Goal: Information Seeking & Learning: Learn about a topic

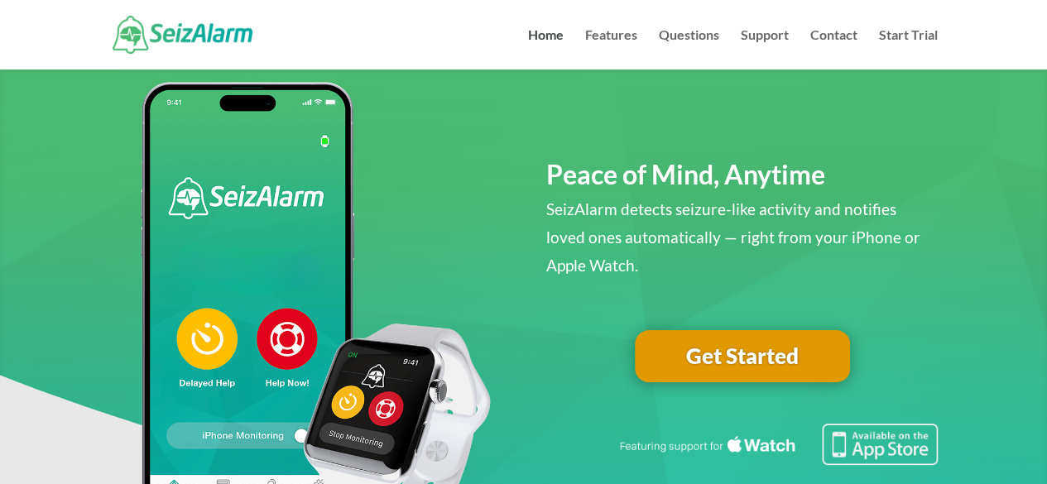
scroll to position [83, 0]
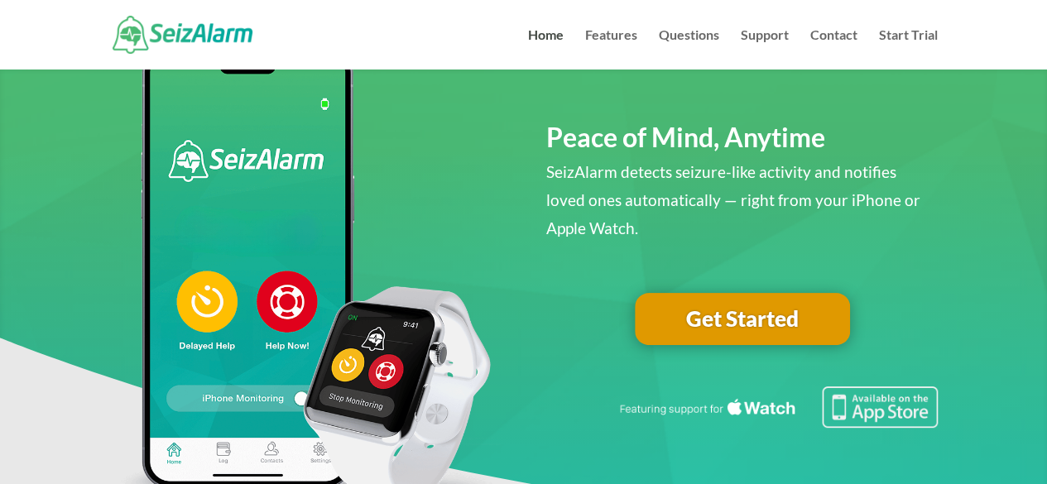
click at [726, 319] on link "Get Started" at bounding box center [742, 319] width 215 height 53
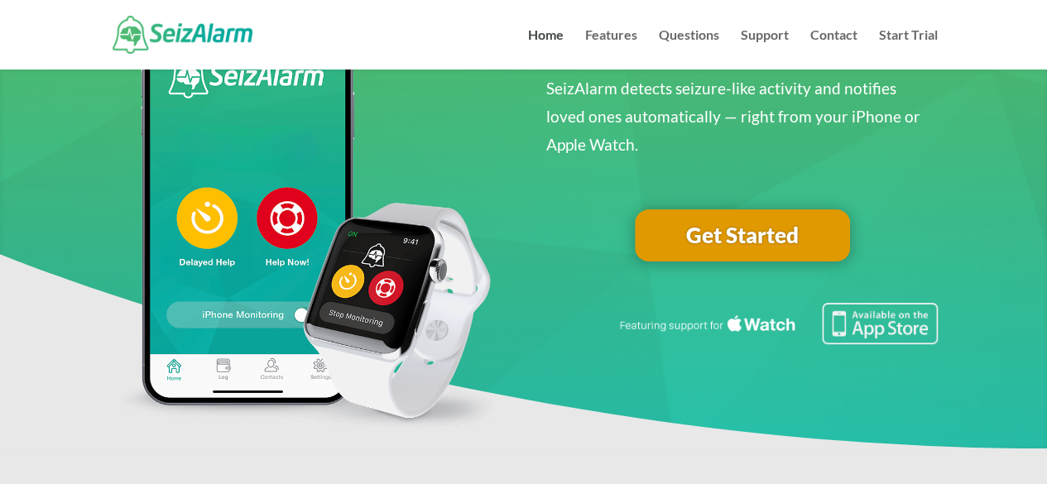
scroll to position [165, 0]
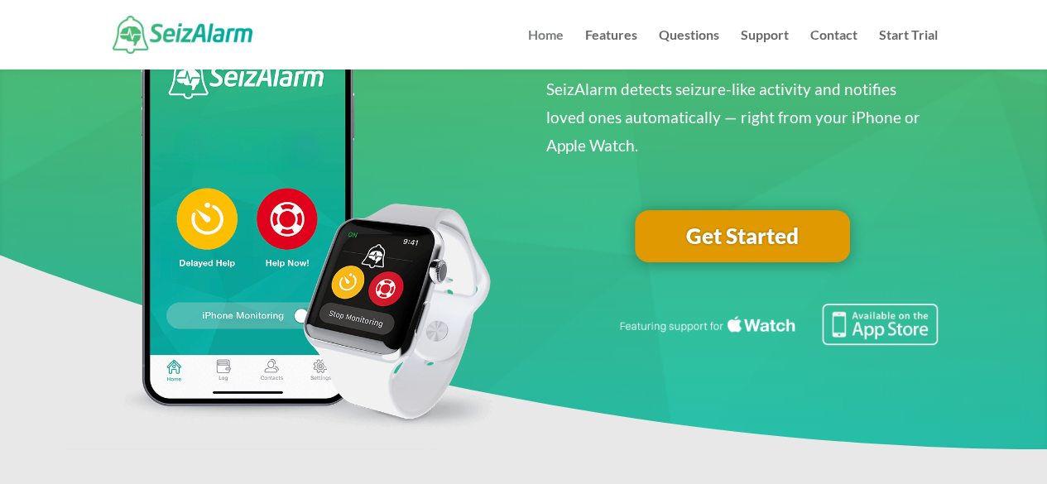
click at [535, 36] on link "Home" at bounding box center [546, 49] width 36 height 41
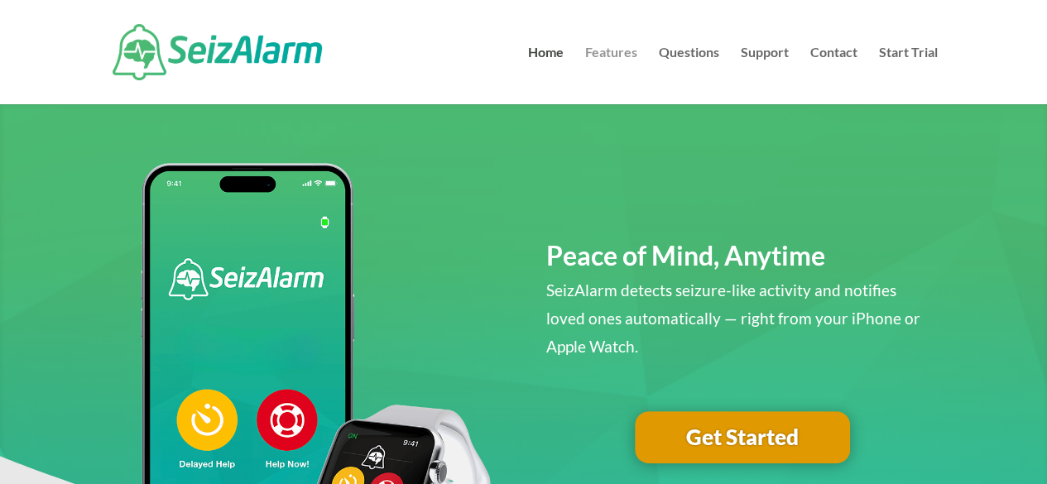
click at [597, 50] on link "Features" at bounding box center [611, 75] width 52 height 58
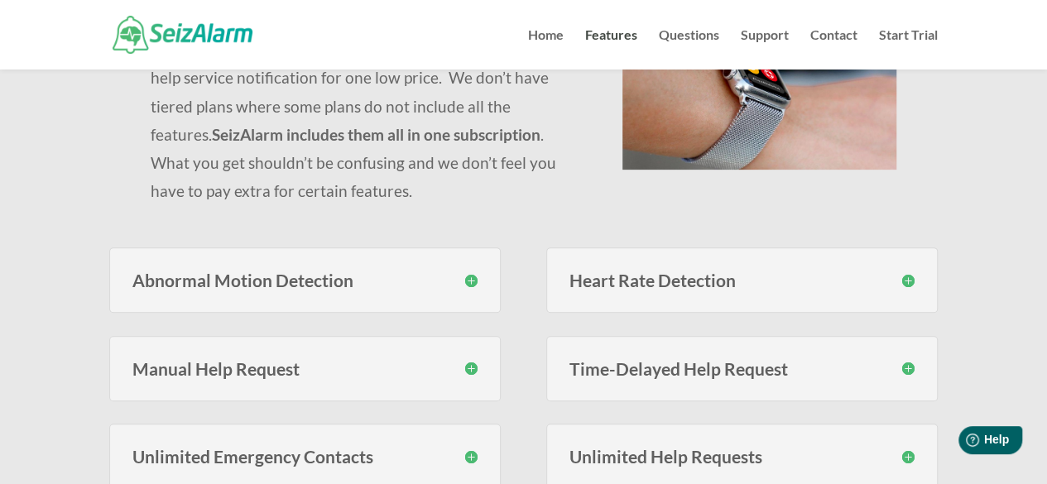
scroll to position [331, 0]
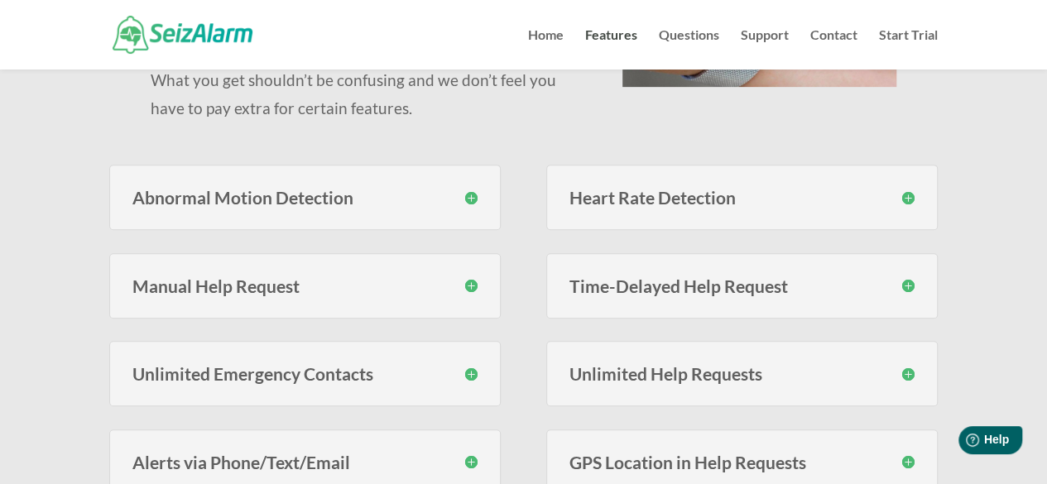
click at [468, 373] on h3 "Unlimited Emergency Contacts" at bounding box center [304, 373] width 345 height 17
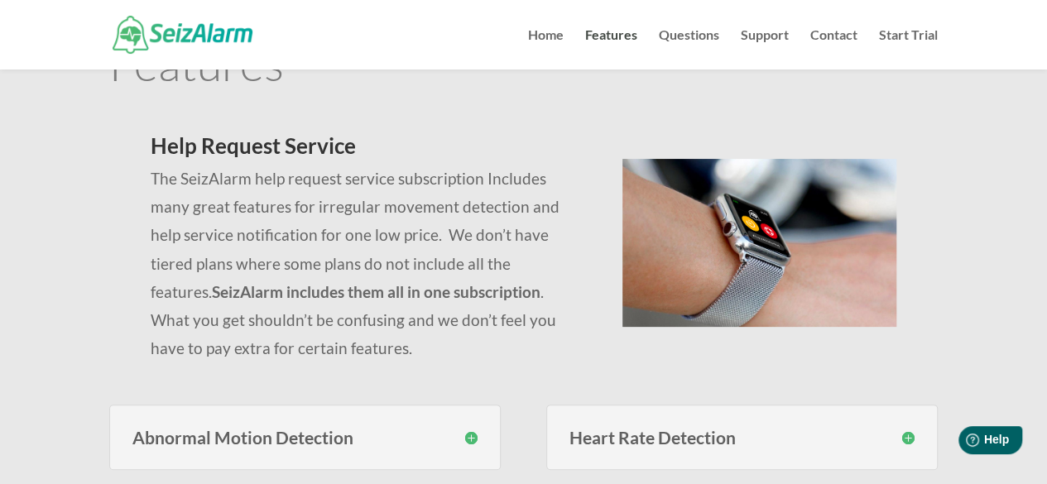
scroll to position [0, 0]
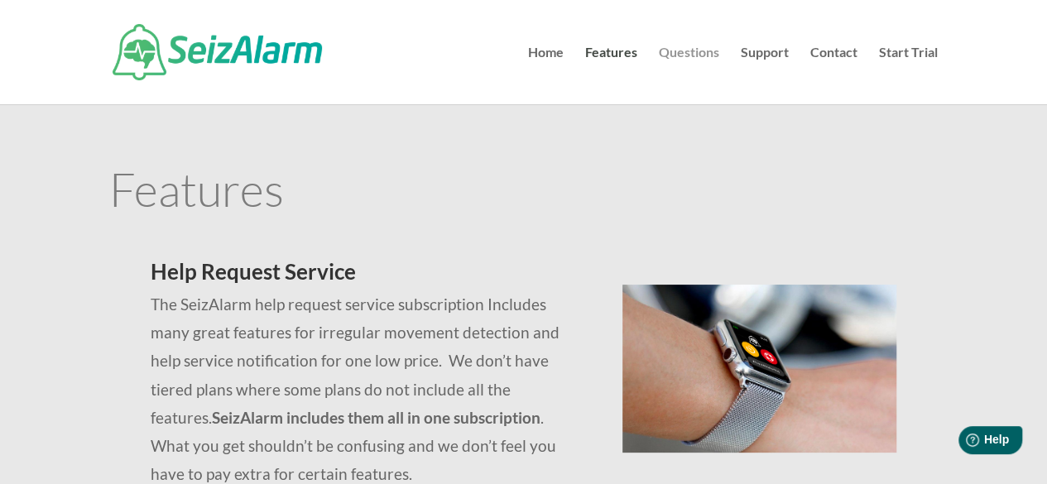
click at [690, 55] on link "Questions" at bounding box center [689, 75] width 60 height 58
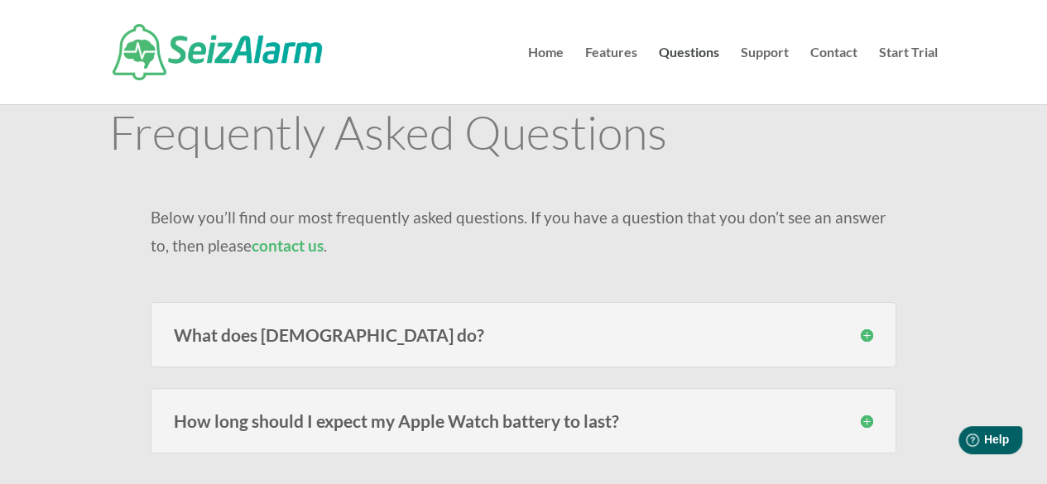
scroll to position [83, 0]
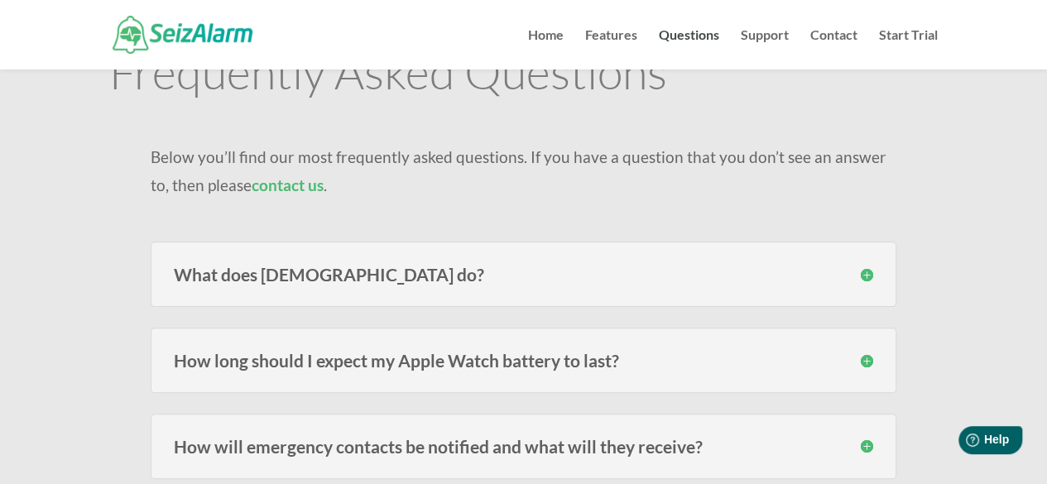
click at [865, 358] on h3 "How long should I expect my Apple Watch battery to last?" at bounding box center [523, 360] width 699 height 17
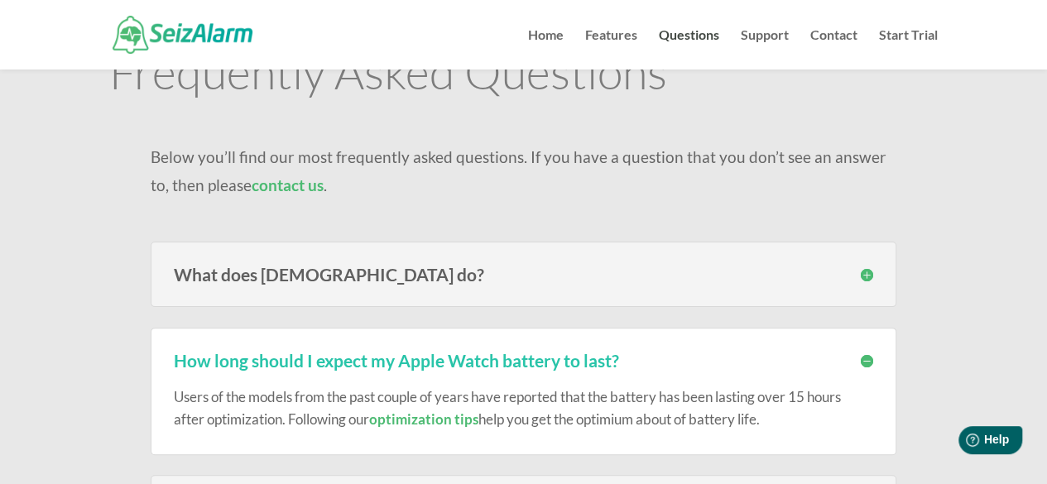
click at [867, 274] on h3 "What does [DEMOGRAPHIC_DATA] do?" at bounding box center [523, 274] width 699 height 17
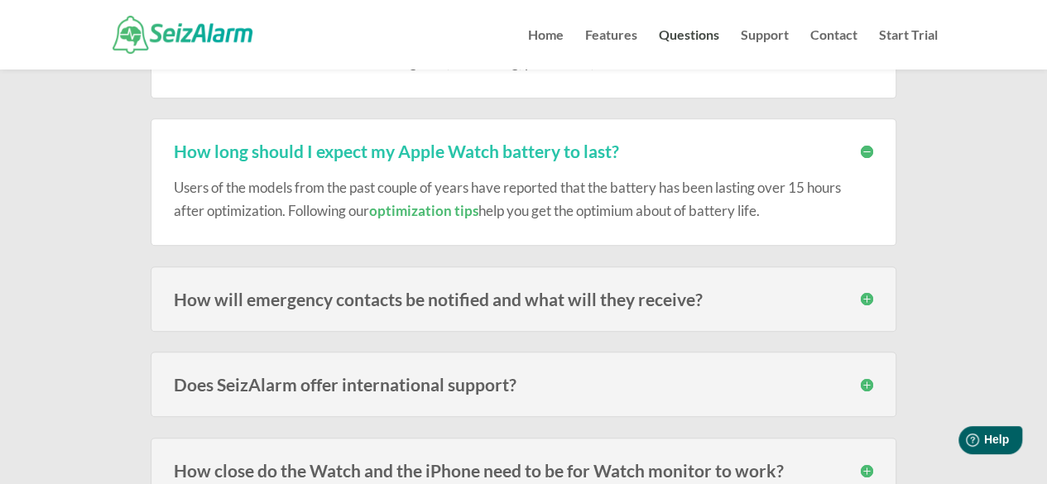
scroll to position [496, 0]
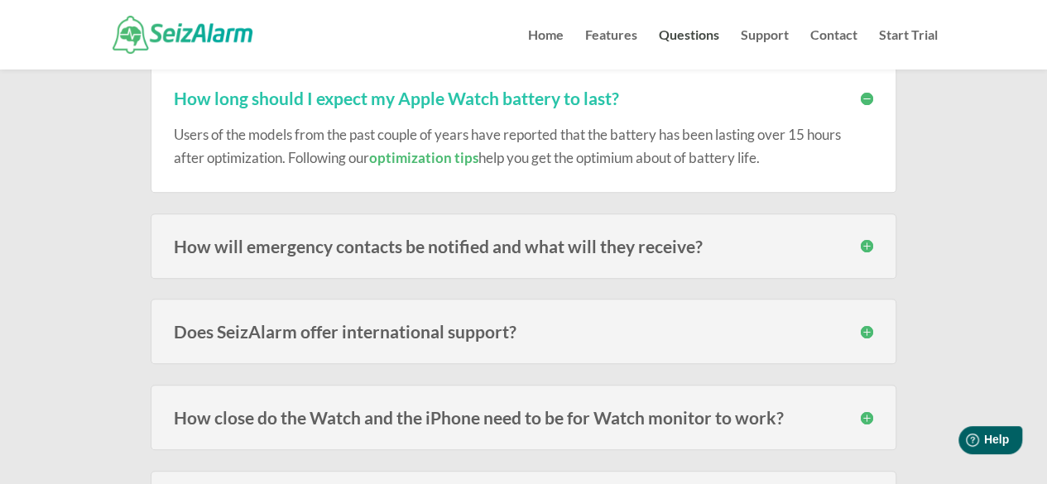
click at [865, 242] on h3 "How will emergency contacts be notified and what will they receive?" at bounding box center [523, 245] width 699 height 17
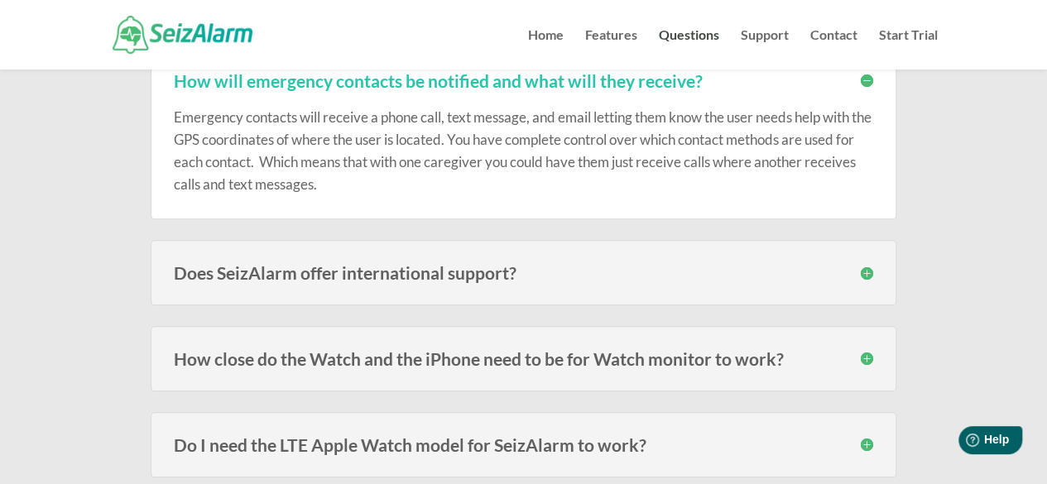
scroll to position [745, 0]
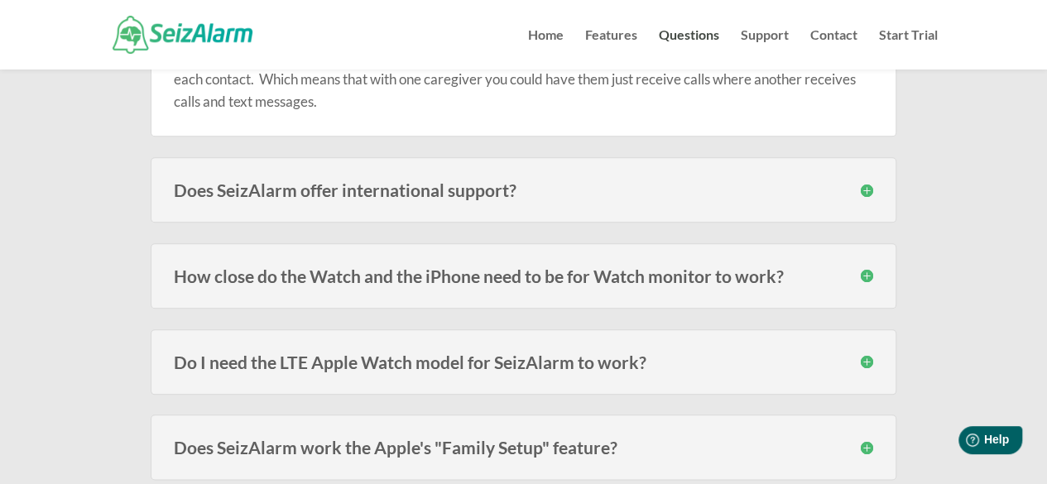
click at [865, 273] on h3 "How close do the Watch and the iPhone need to be for Watch monitor to work?" at bounding box center [523, 275] width 699 height 17
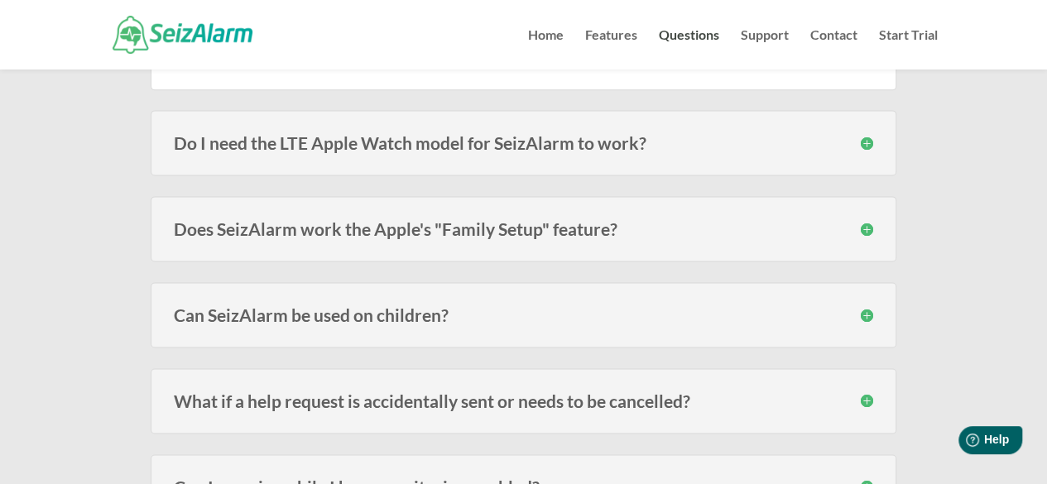
scroll to position [1076, 0]
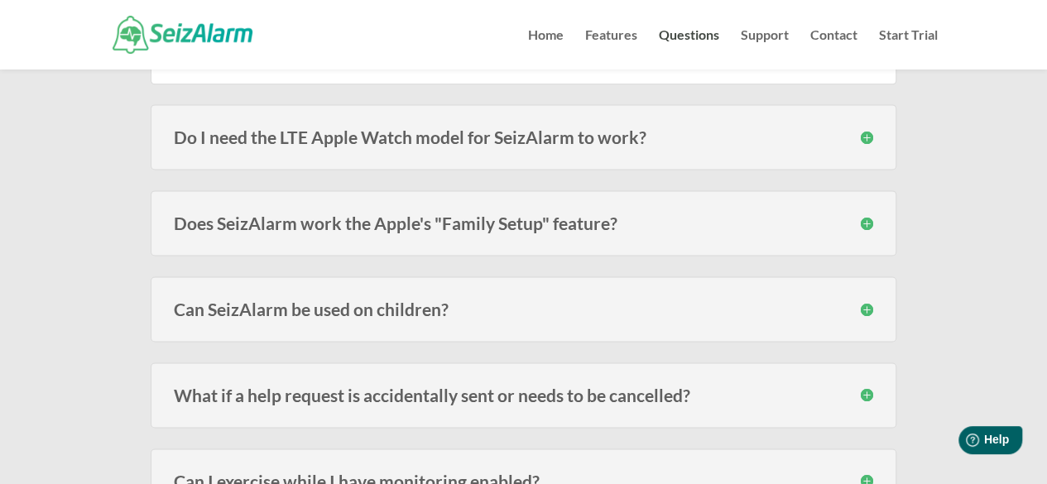
click at [866, 300] on h3 "Can SeizAlarm be used on children?" at bounding box center [523, 308] width 699 height 17
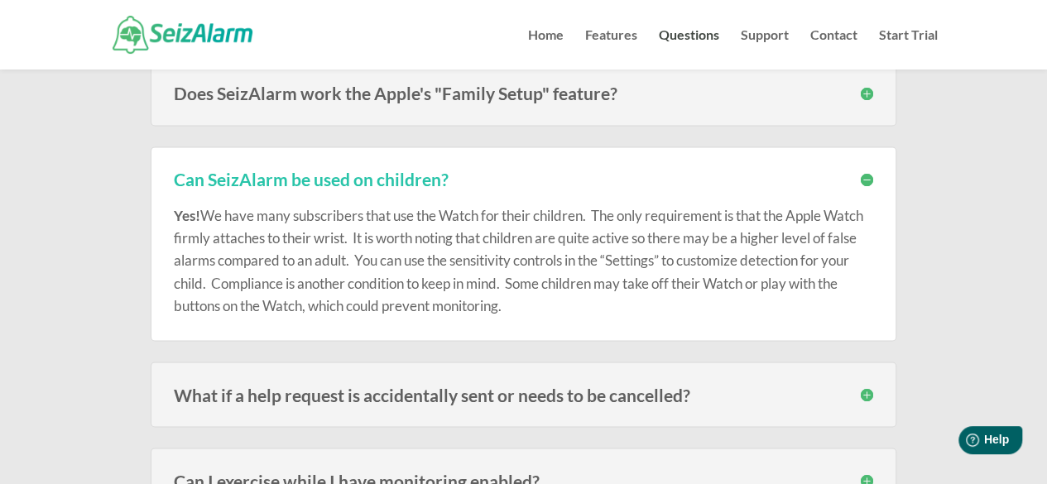
scroll to position [1241, 0]
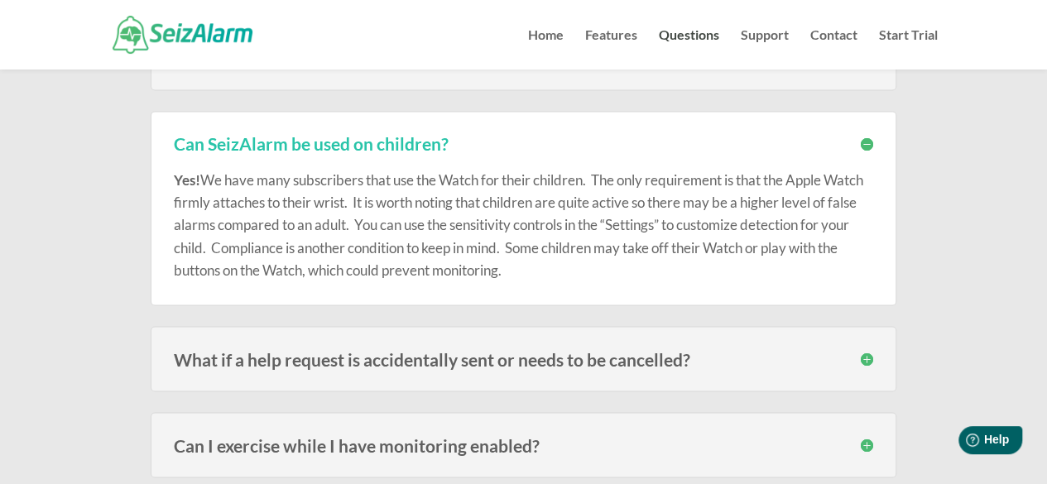
click at [863, 350] on h3 "What if a help request is accidentally sent or needs to be cancelled?" at bounding box center [523, 358] width 699 height 17
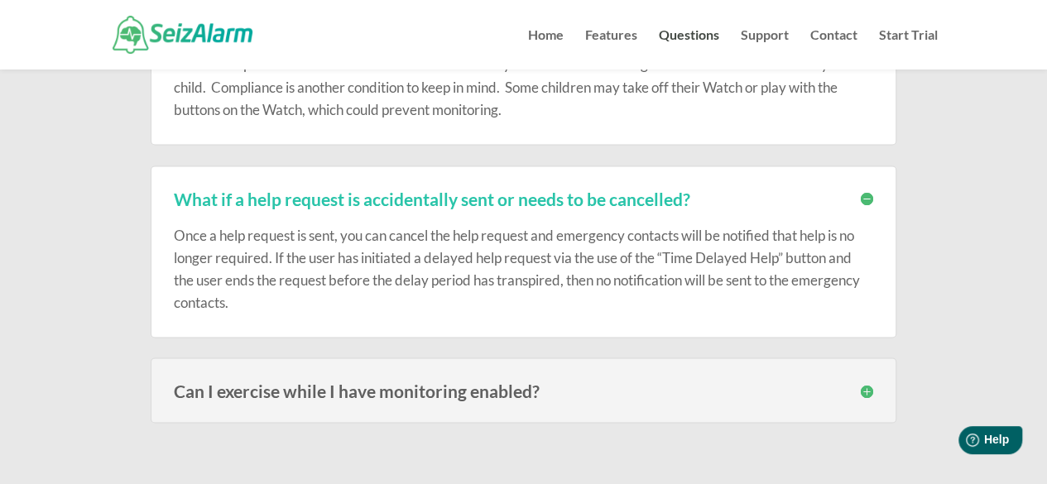
scroll to position [1406, 0]
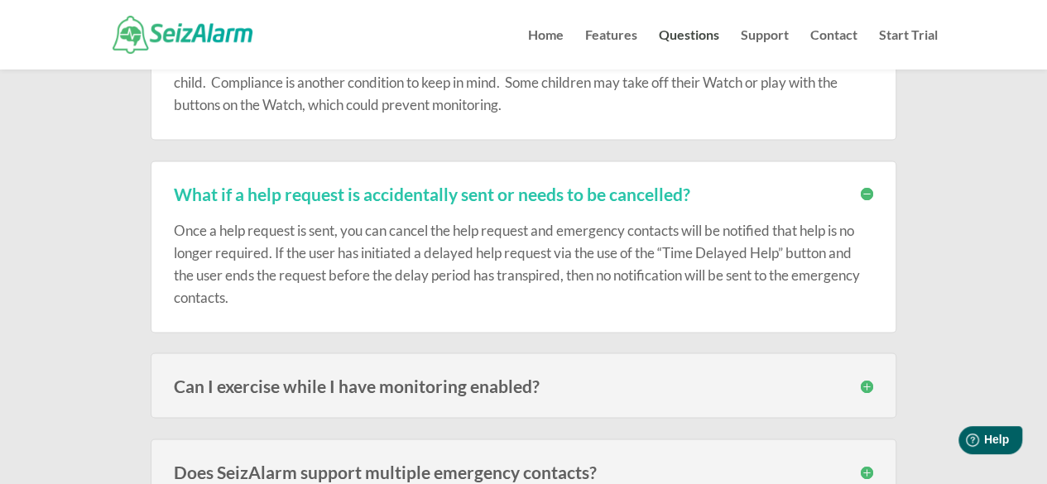
click at [866, 378] on h3 "Can I exercise while I have monitoring enabled?" at bounding box center [523, 384] width 699 height 17
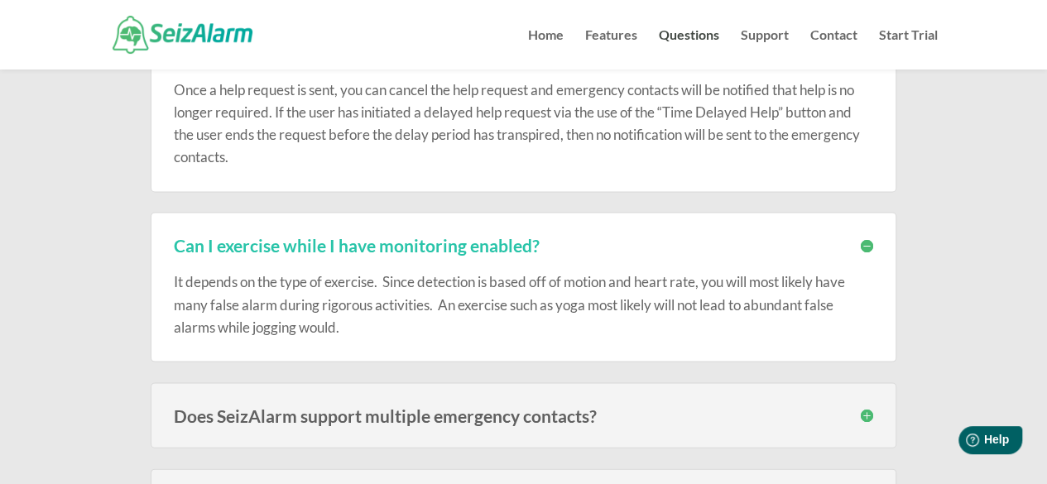
scroll to position [1572, 0]
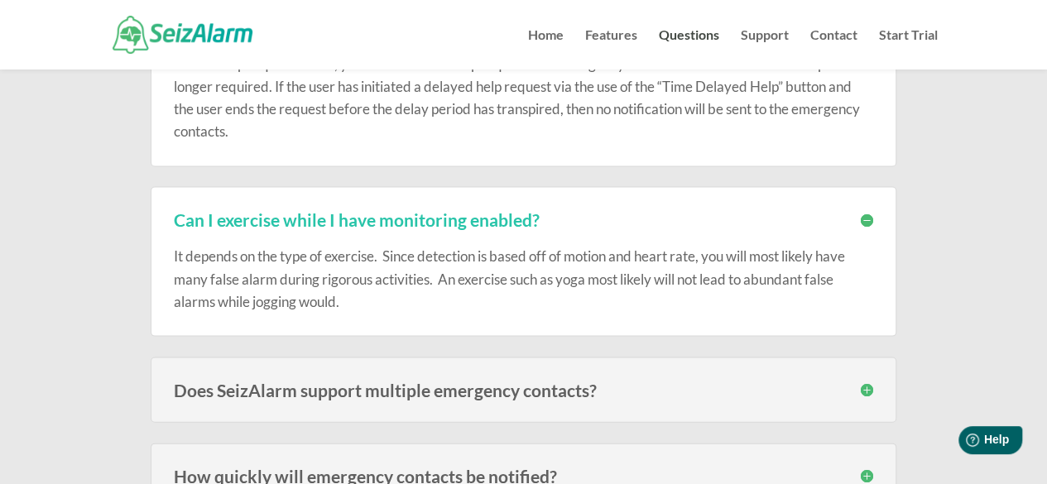
click at [866, 383] on h3 "Does SeizAlarm support multiple emergency contacts?" at bounding box center [523, 389] width 699 height 17
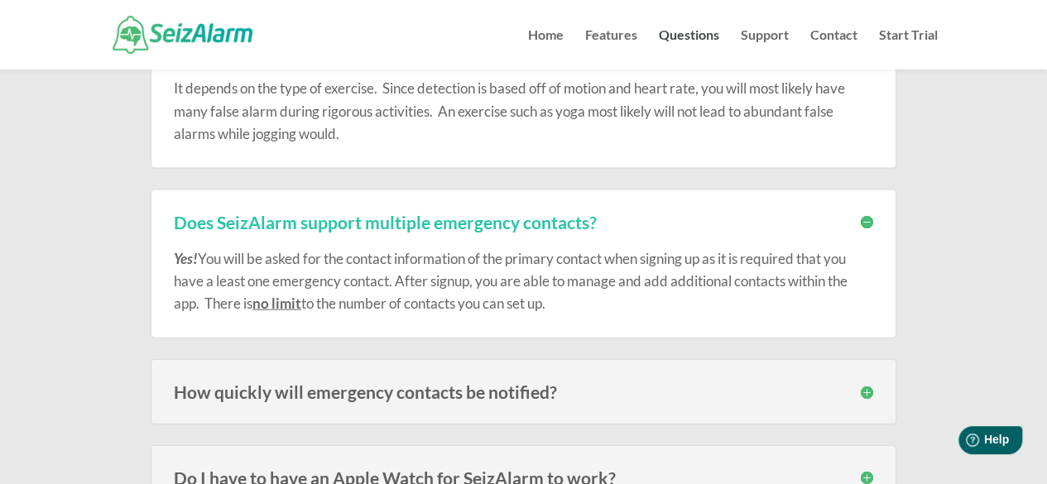
scroll to position [1737, 0]
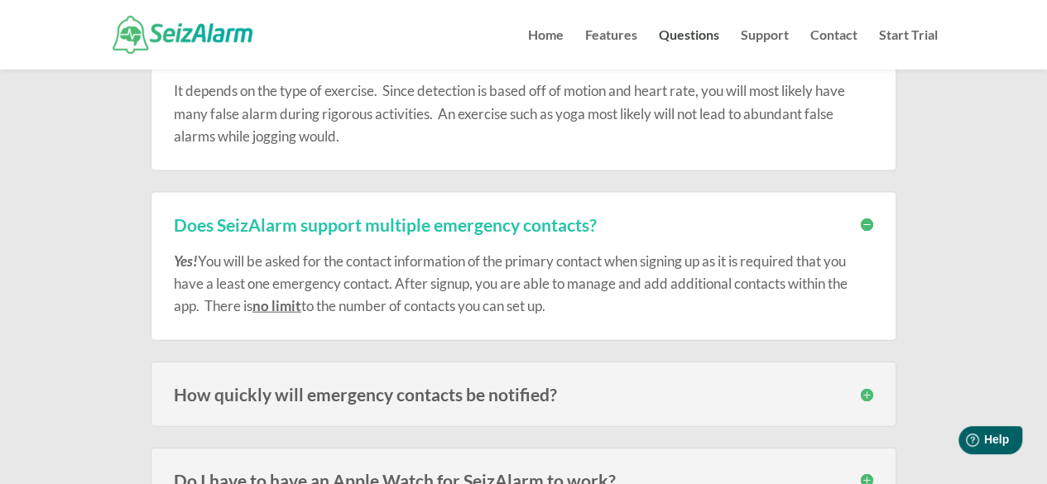
click at [867, 388] on h3 "How quickly will emergency contacts be notified?" at bounding box center [523, 394] width 699 height 17
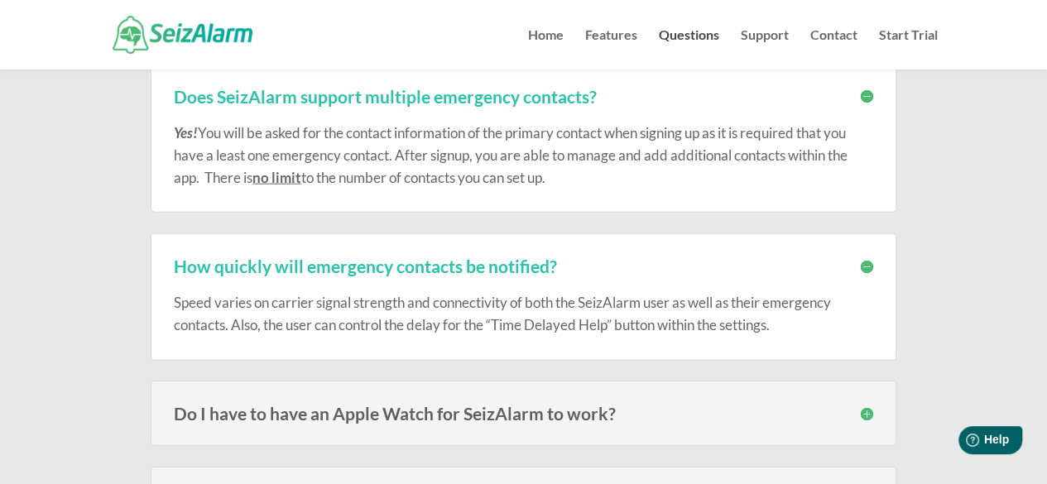
scroll to position [1903, 0]
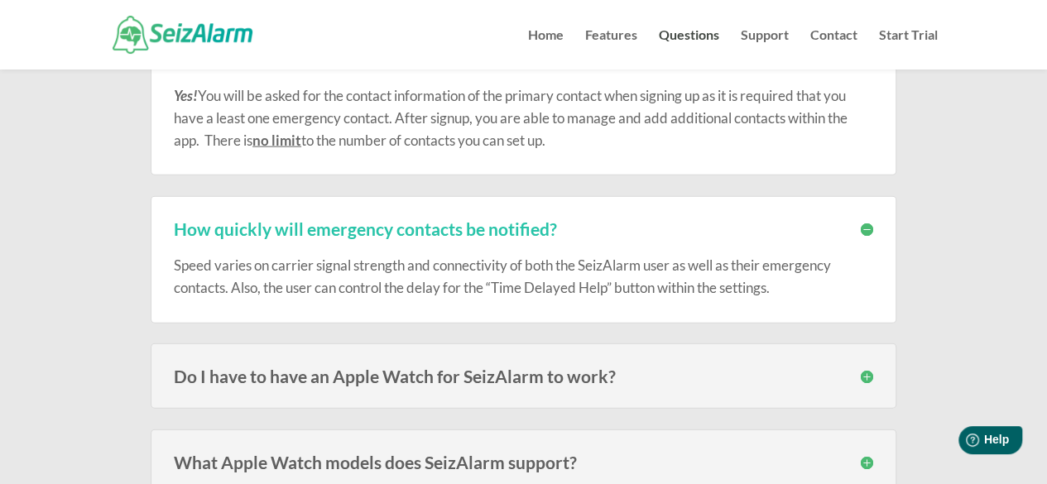
click at [869, 370] on h3 "Do I have to have an Apple Watch for SeizAlarm to work?" at bounding box center [523, 375] width 699 height 17
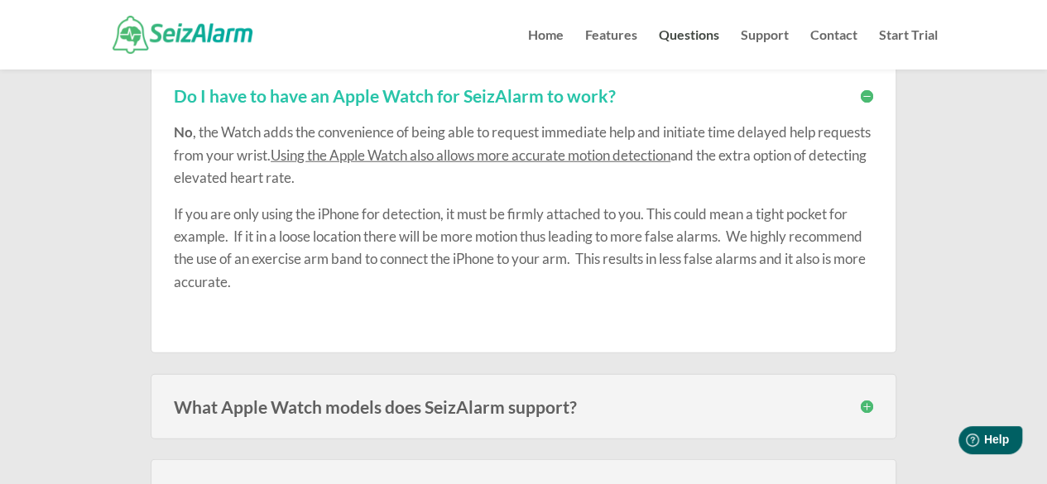
scroll to position [2234, 0]
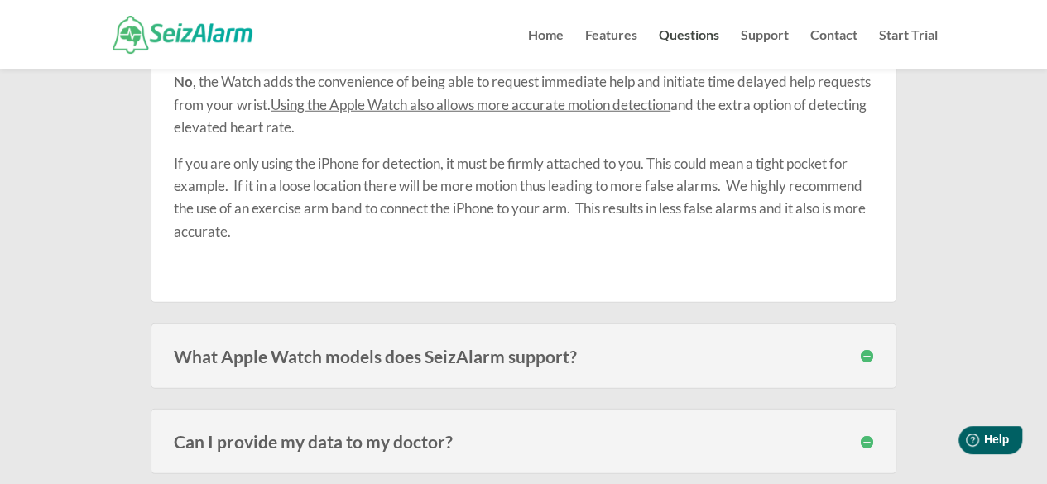
click at [864, 348] on h3 "What Apple Watch models does SeizAlarm support?" at bounding box center [523, 355] width 699 height 17
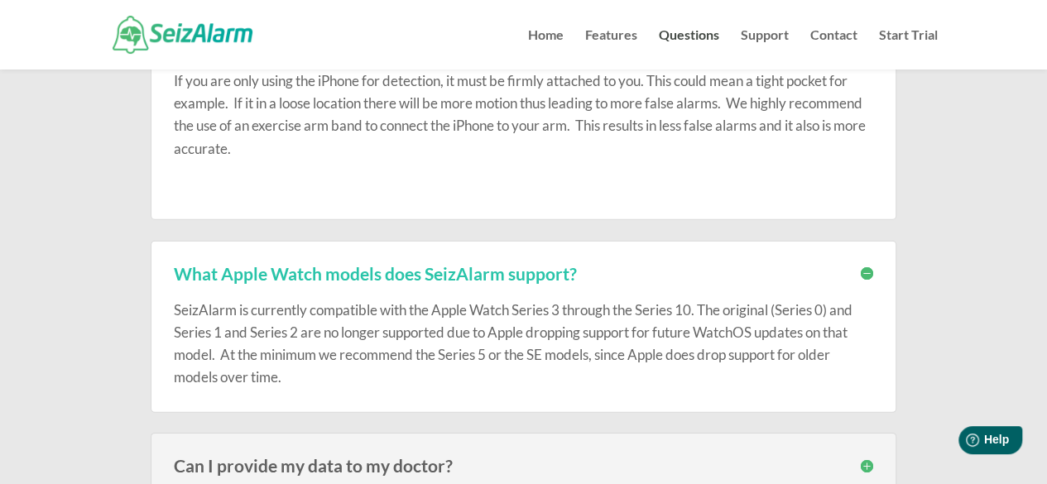
scroll to position [2399, 0]
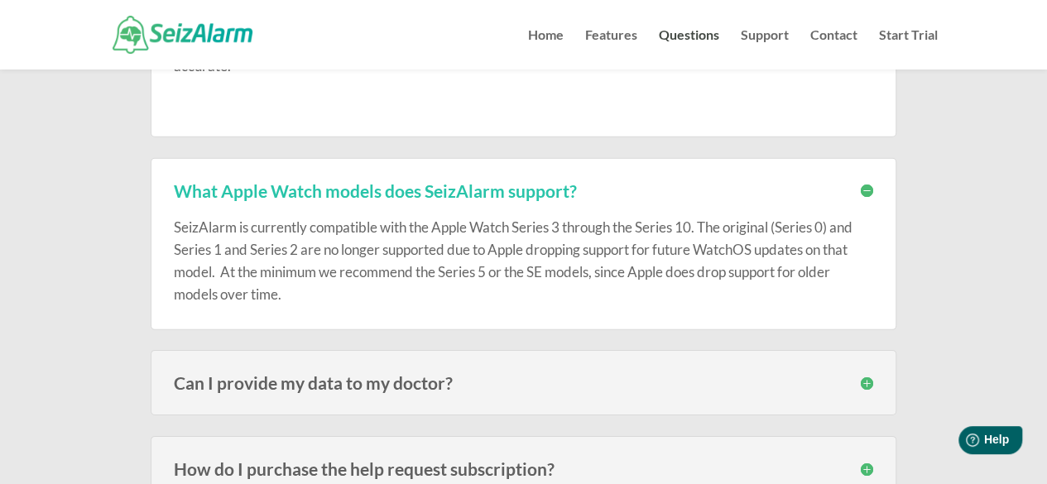
click at [868, 381] on h3 "Can I provide my data to my doctor?" at bounding box center [523, 382] width 699 height 17
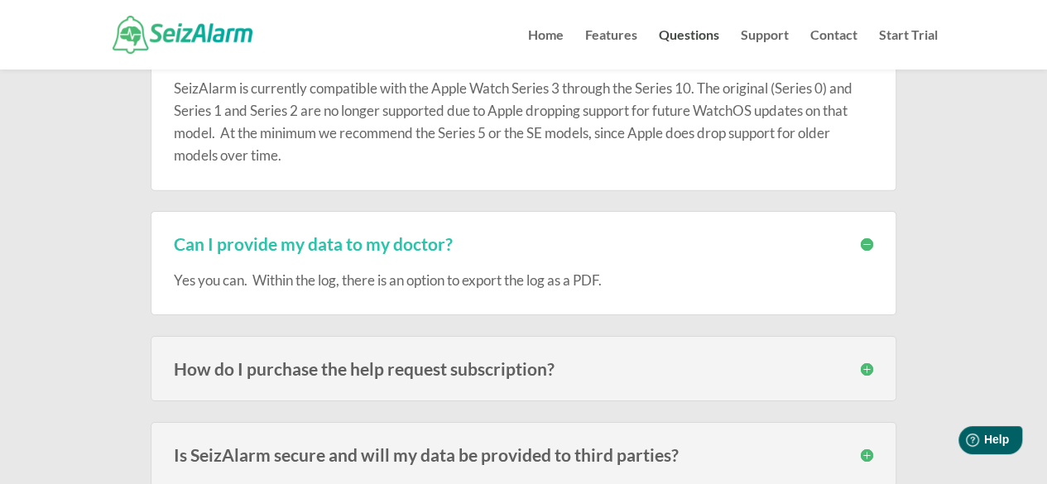
scroll to position [2565, 0]
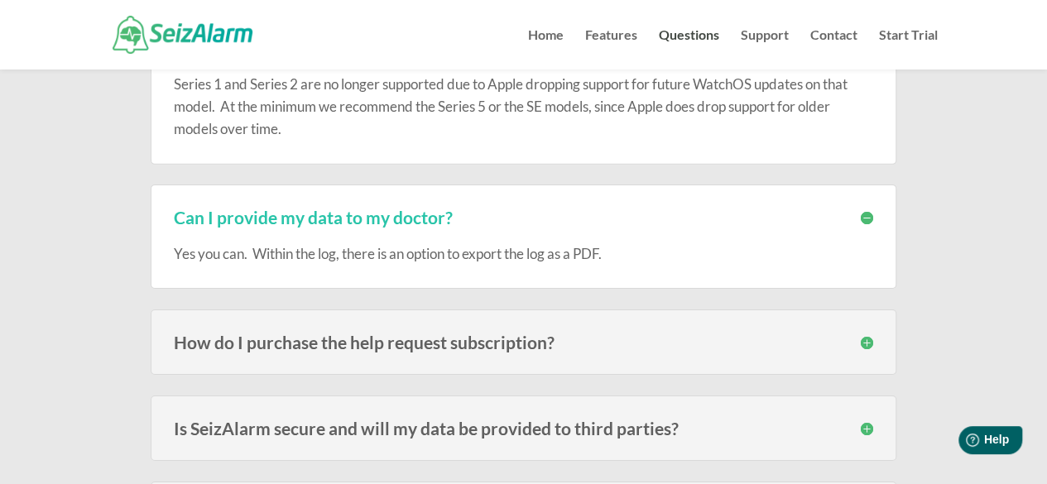
click at [865, 333] on h3 "How do I purchase the help request subscription?" at bounding box center [523, 341] width 699 height 17
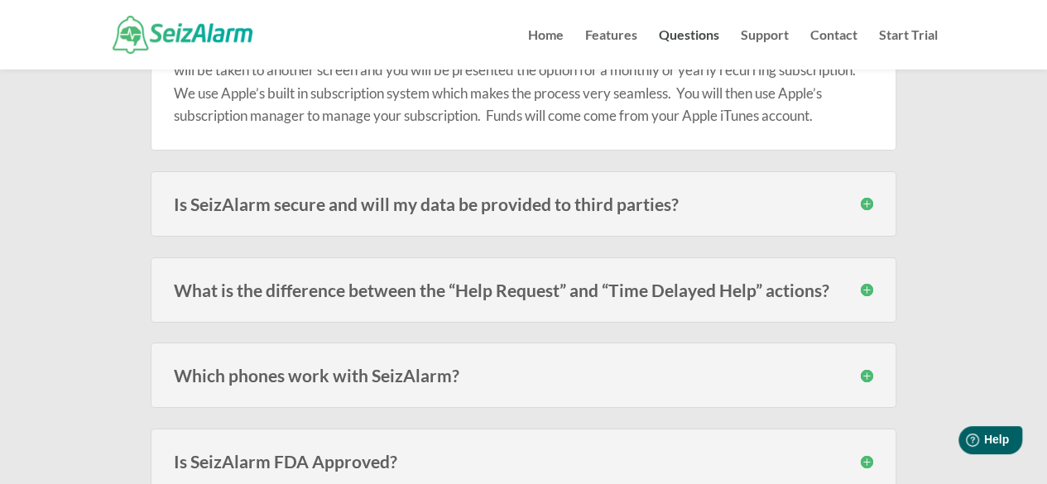
scroll to position [2978, 0]
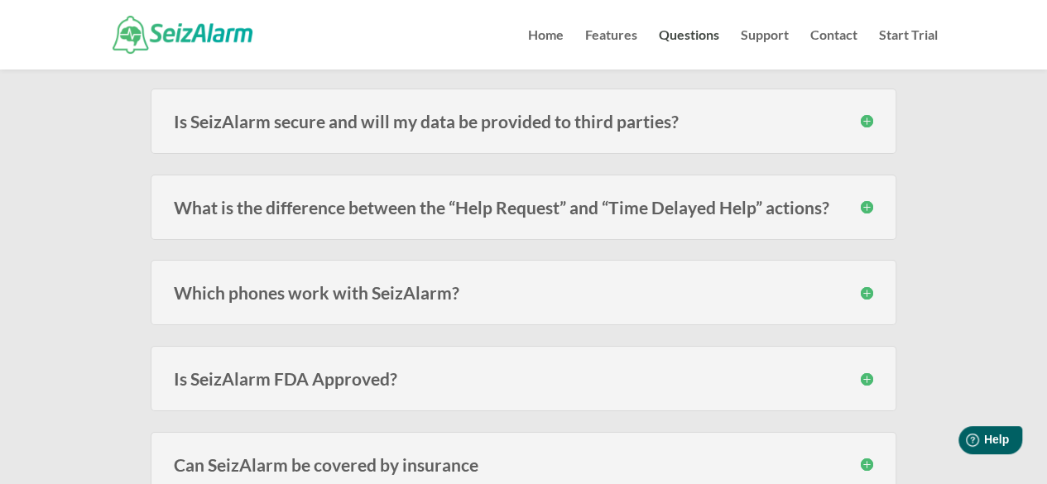
click at [868, 370] on h3 "Is SeizAlarm FDA Approved?" at bounding box center [523, 378] width 699 height 17
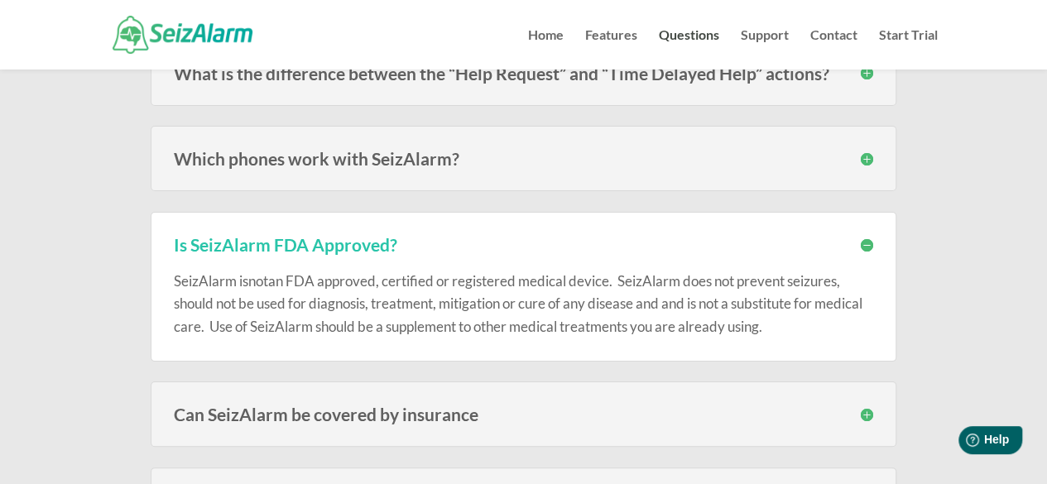
scroll to position [3144, 0]
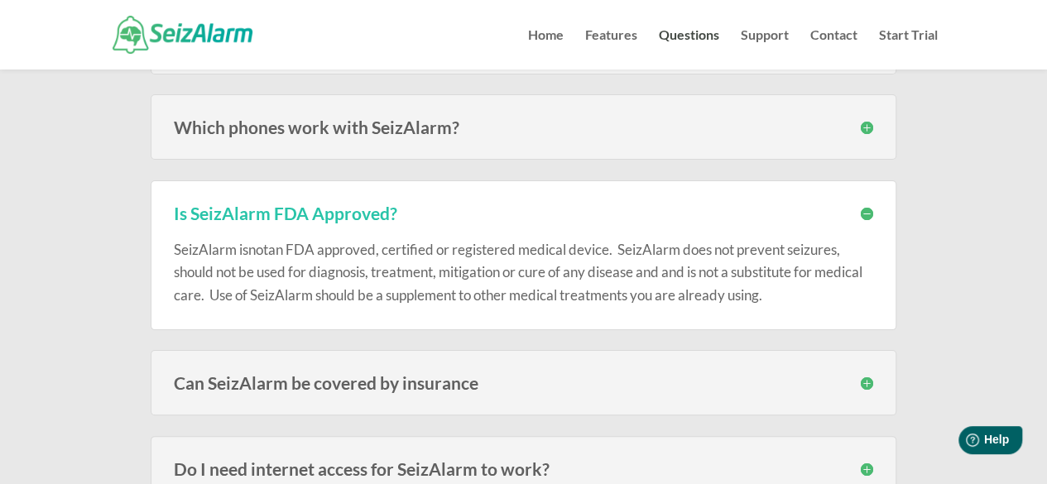
click at [865, 374] on h3 "Can SeizAlarm be covered by insurance" at bounding box center [523, 382] width 699 height 17
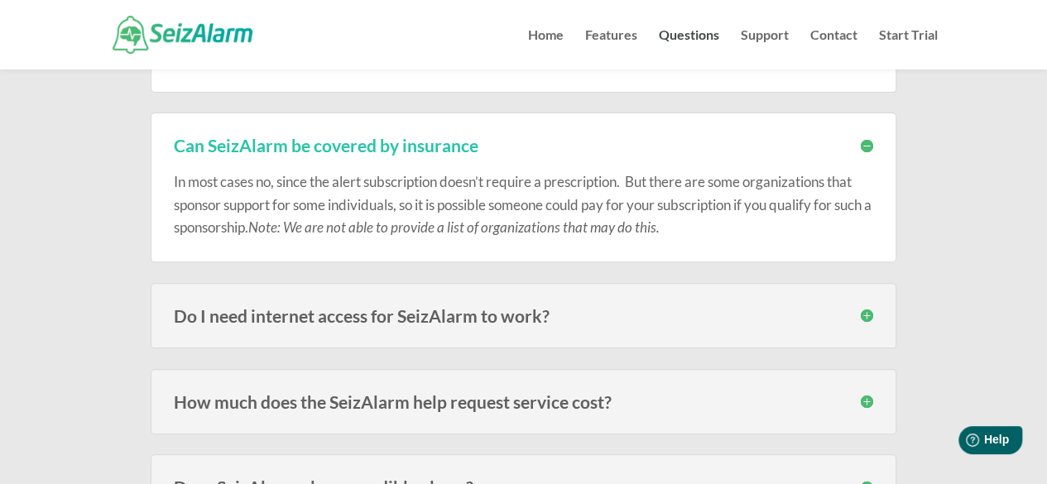
scroll to position [3392, 0]
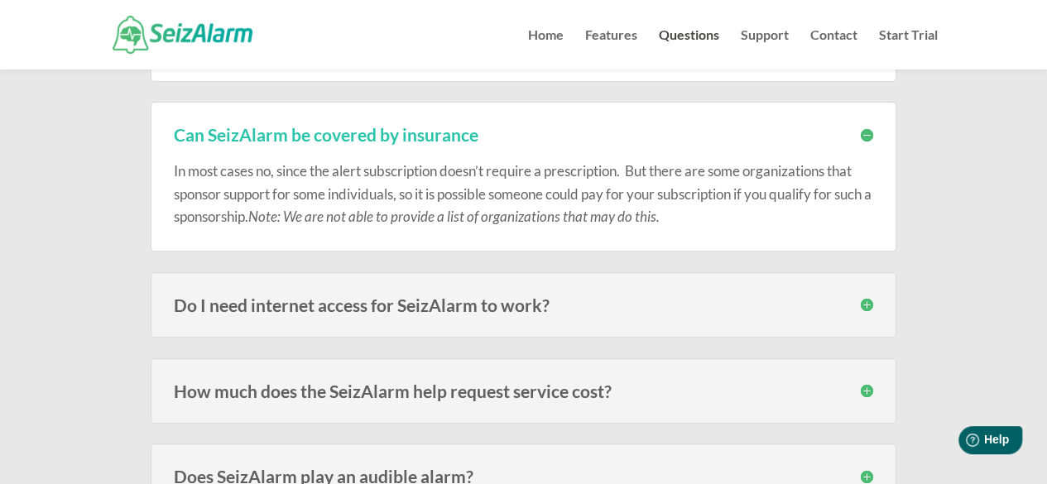
click at [869, 297] on h3 "Do I need internet access for SeizAlarm to work?" at bounding box center [523, 304] width 699 height 17
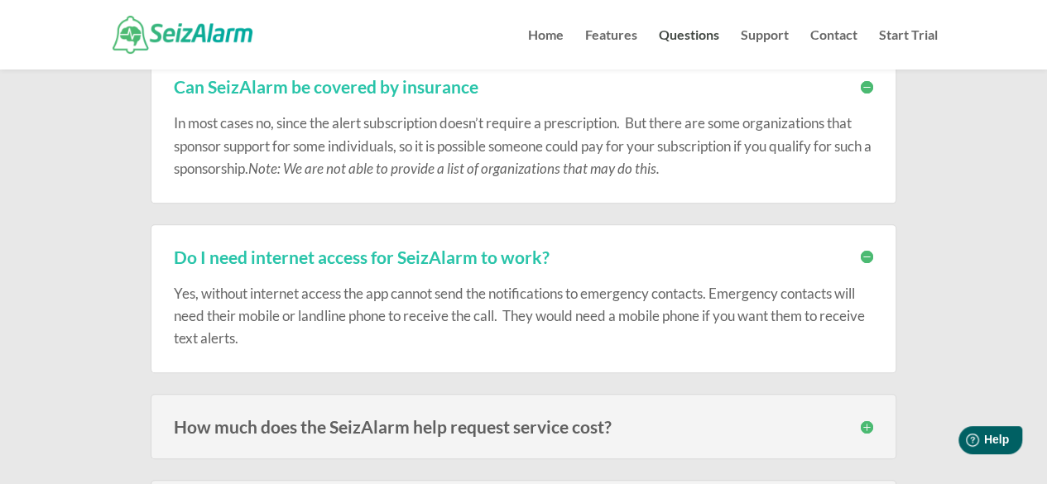
scroll to position [3475, 0]
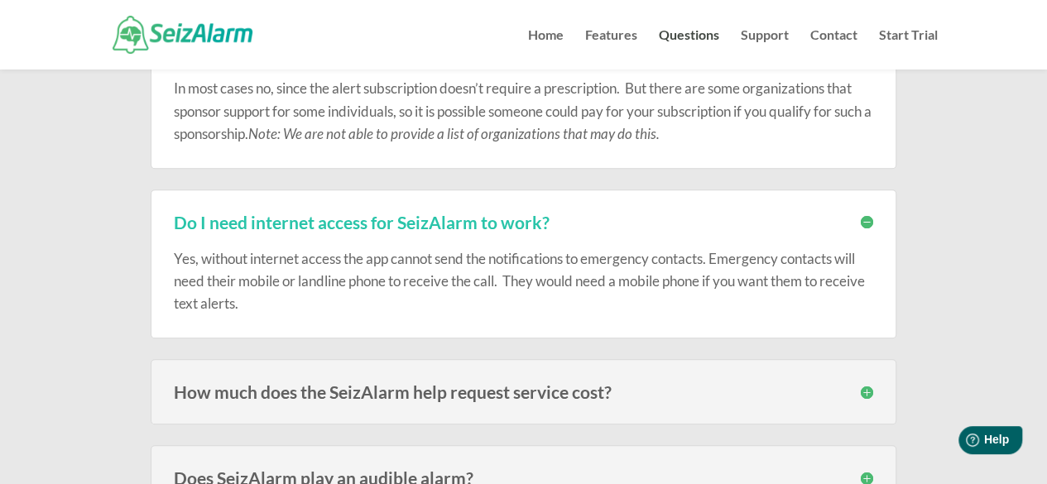
click at [867, 383] on h3 "How much does the SeizAlarm help request service cost?" at bounding box center [523, 391] width 699 height 17
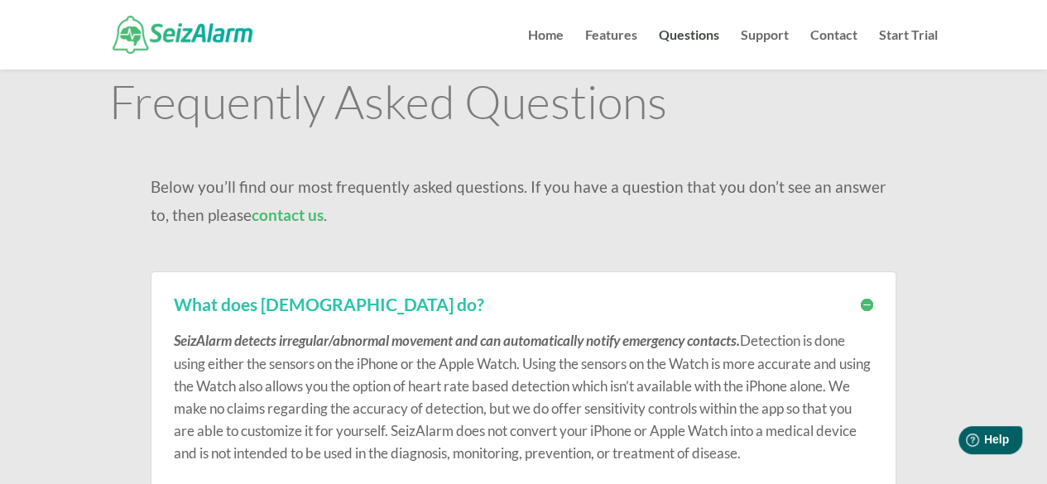
scroll to position [0, 0]
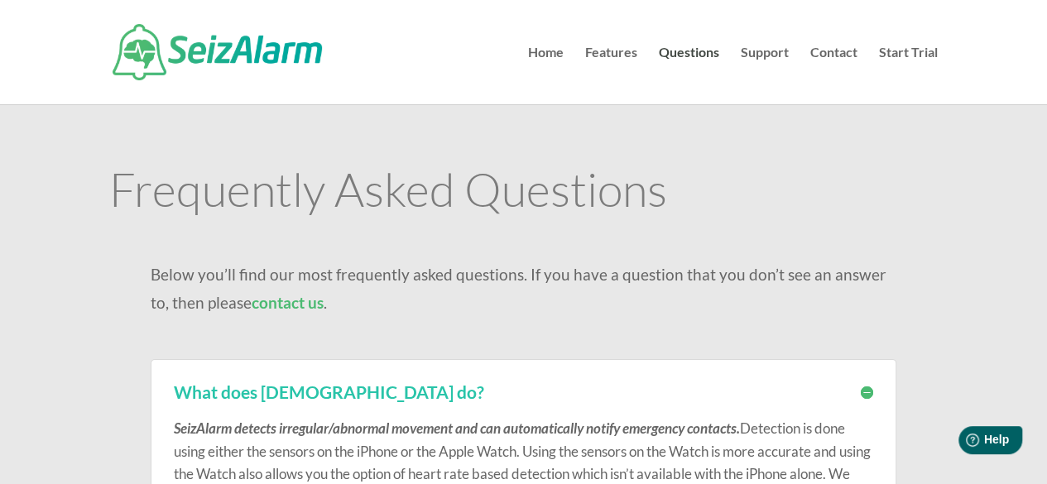
click at [275, 391] on h3 "What does [DEMOGRAPHIC_DATA] do?" at bounding box center [523, 391] width 699 height 17
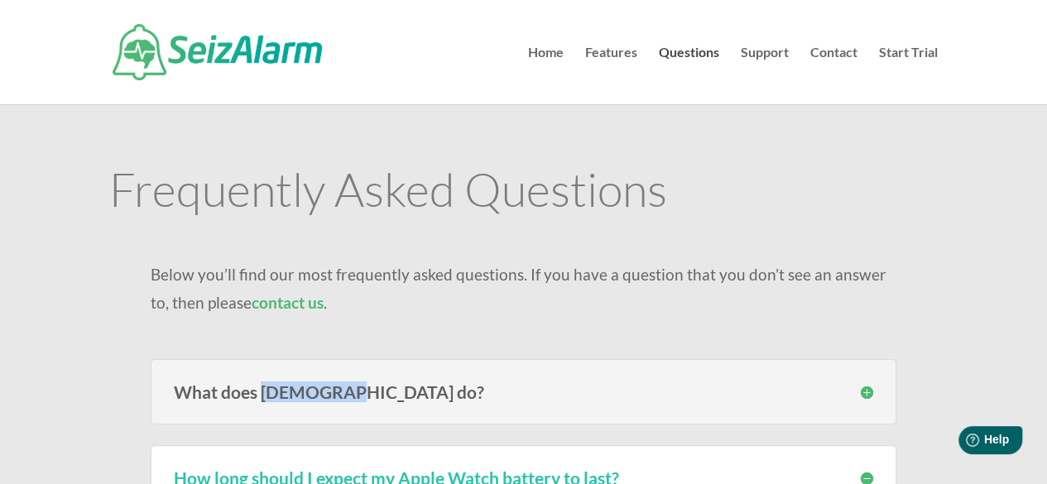
drag, startPoint x: 260, startPoint y: 382, endPoint x: 339, endPoint y: 388, distance: 79.6
click at [339, 388] on h3 "What does [DEMOGRAPHIC_DATA] do?" at bounding box center [523, 391] width 699 height 17
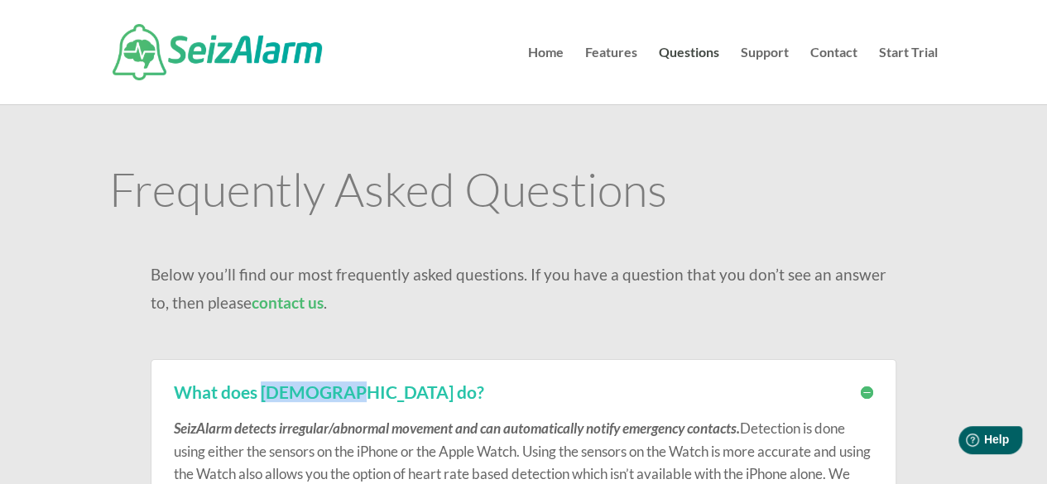
copy h3 "SeizAlarm"
